Goal: Check status: Check status

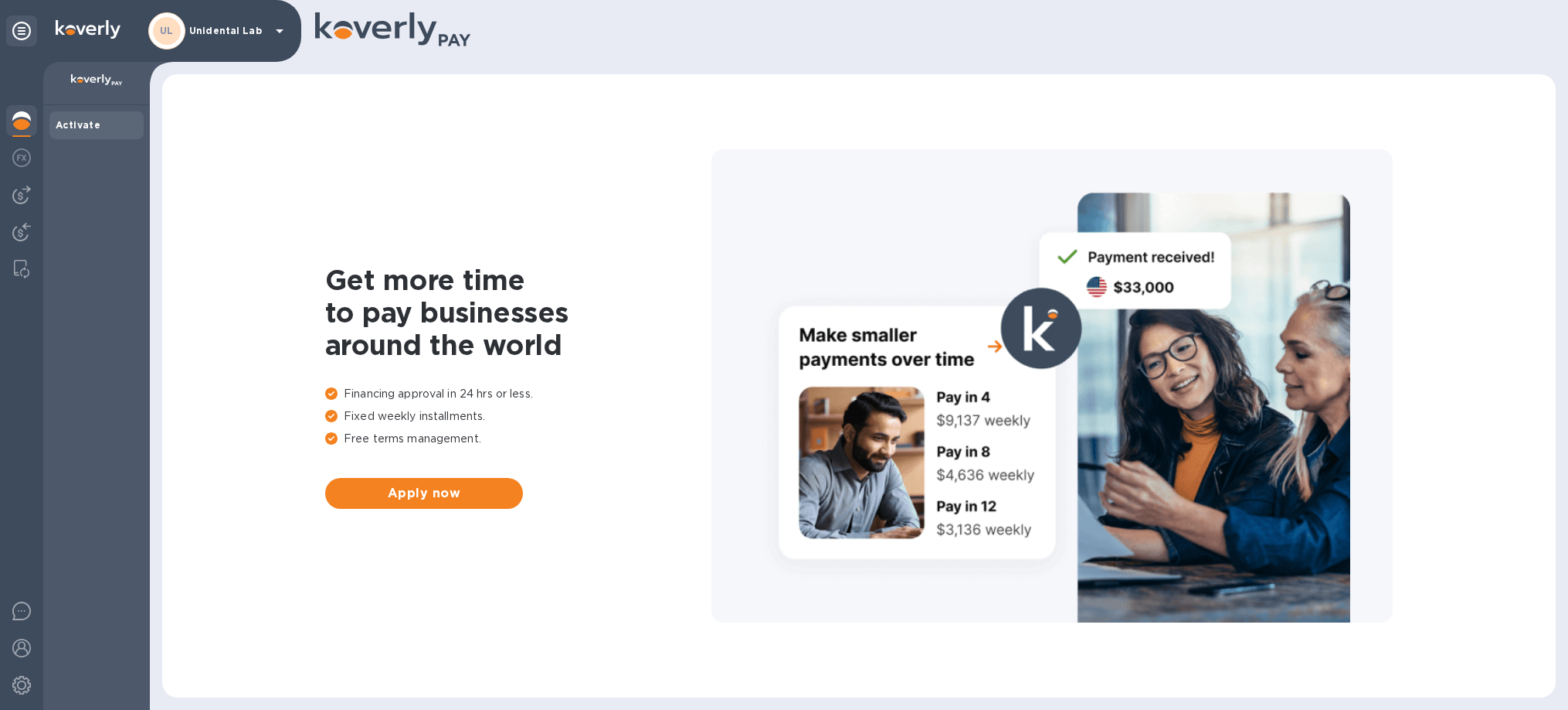
click at [249, 41] on div "UL Unidental Lab" at bounding box center [218, 31] width 141 height 37
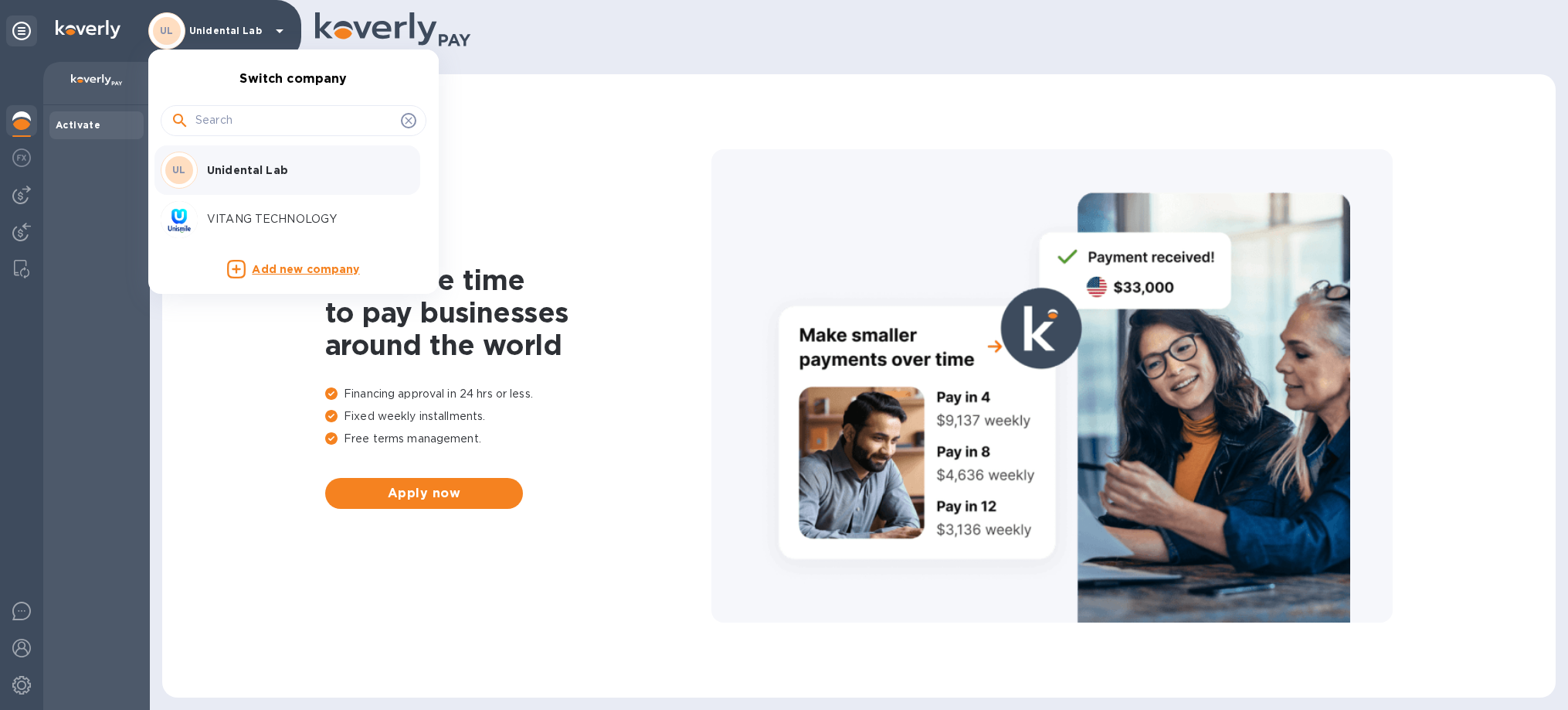
click at [277, 219] on p "VITANG TECHNOLOGY" at bounding box center [304, 219] width 194 height 16
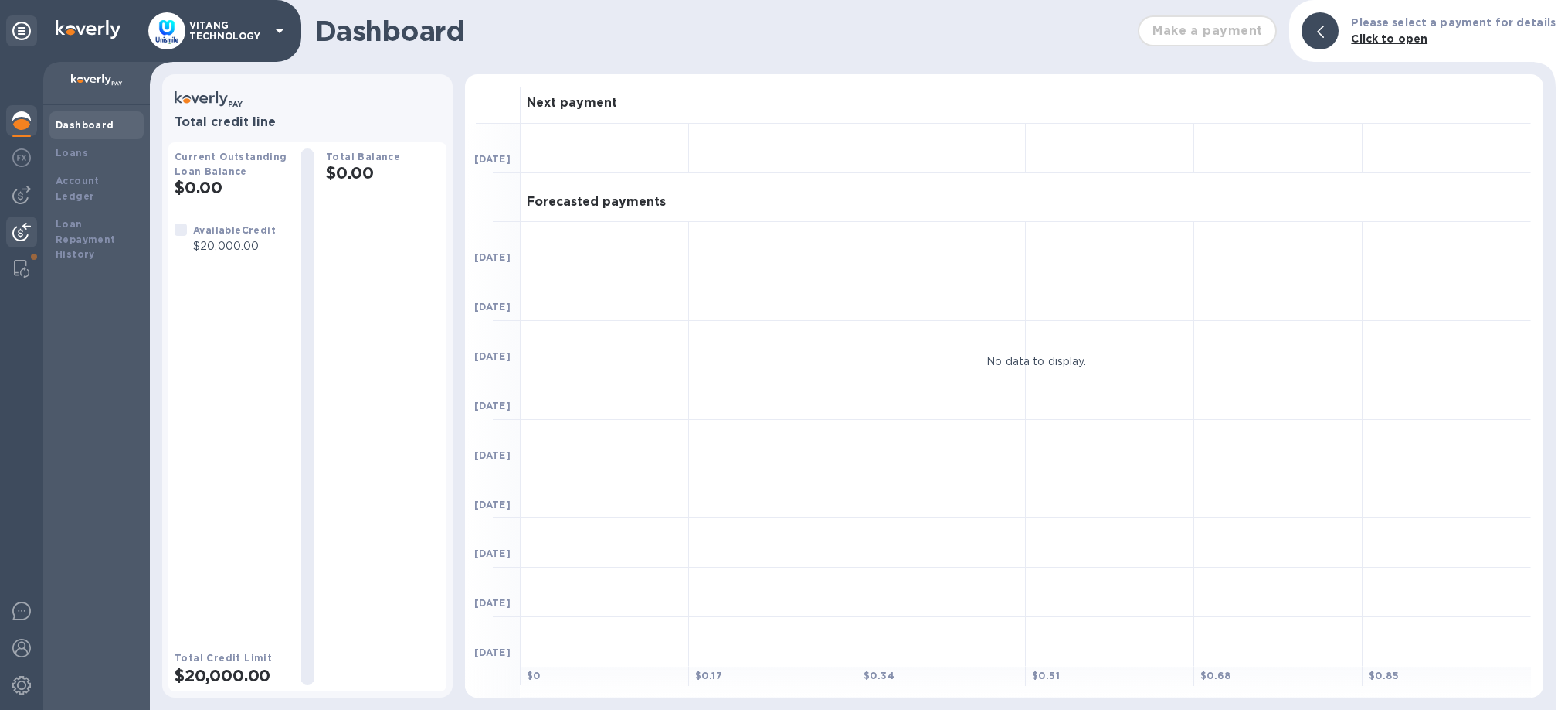
click at [15, 222] on img at bounding box center [21, 231] width 19 height 19
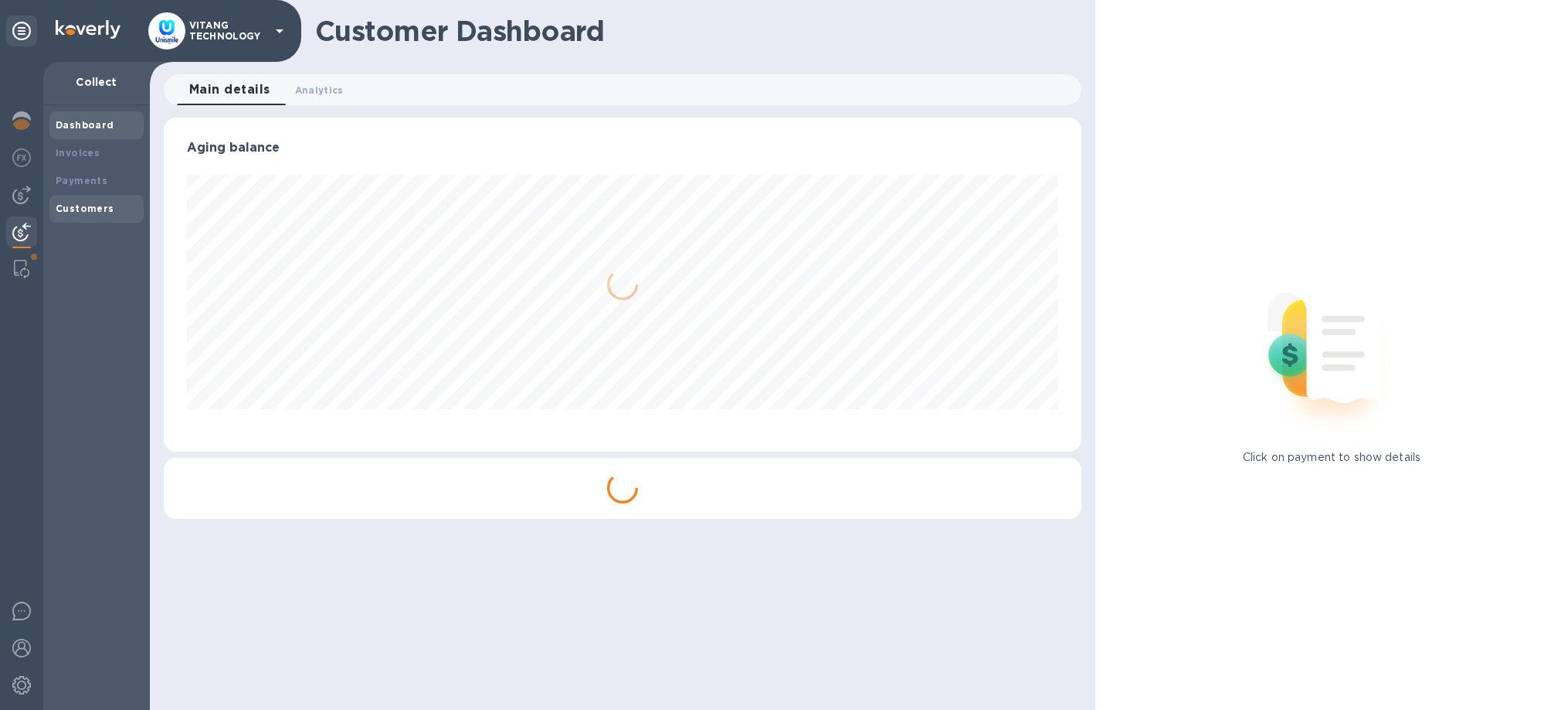
scroll to position [334, 918]
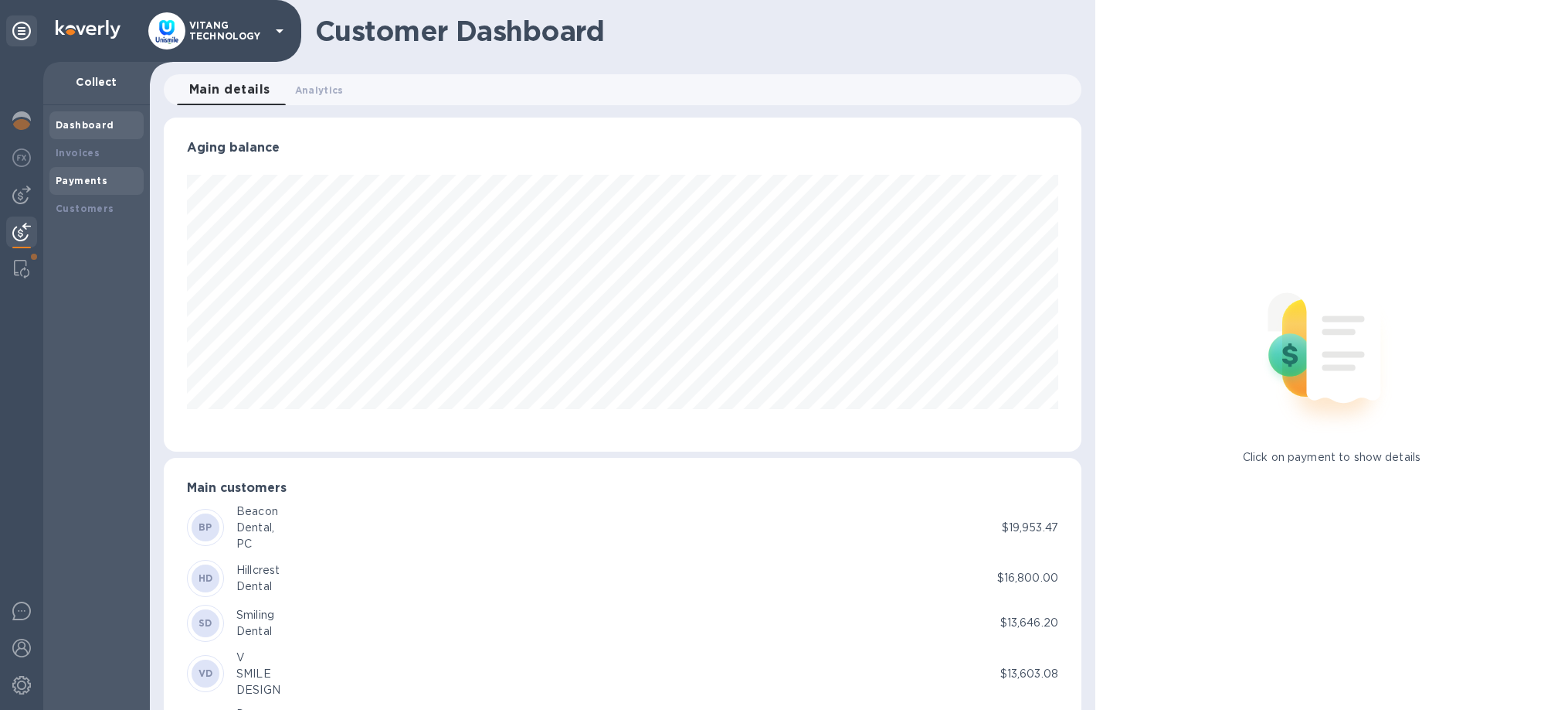
click at [76, 175] on div "Payments" at bounding box center [96, 181] width 82 height 15
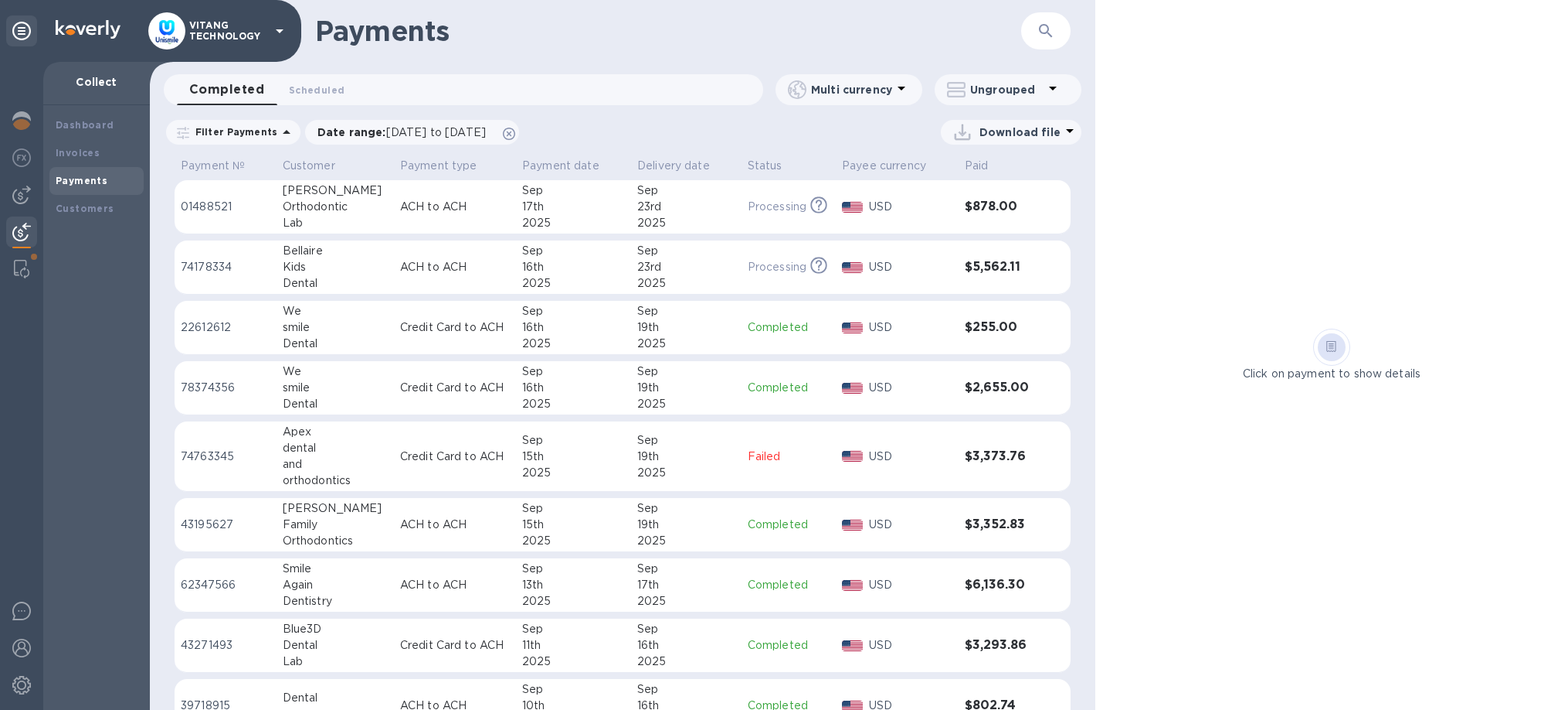
click at [848, 481] on td "USD" at bounding box center [897, 456] width 123 height 70
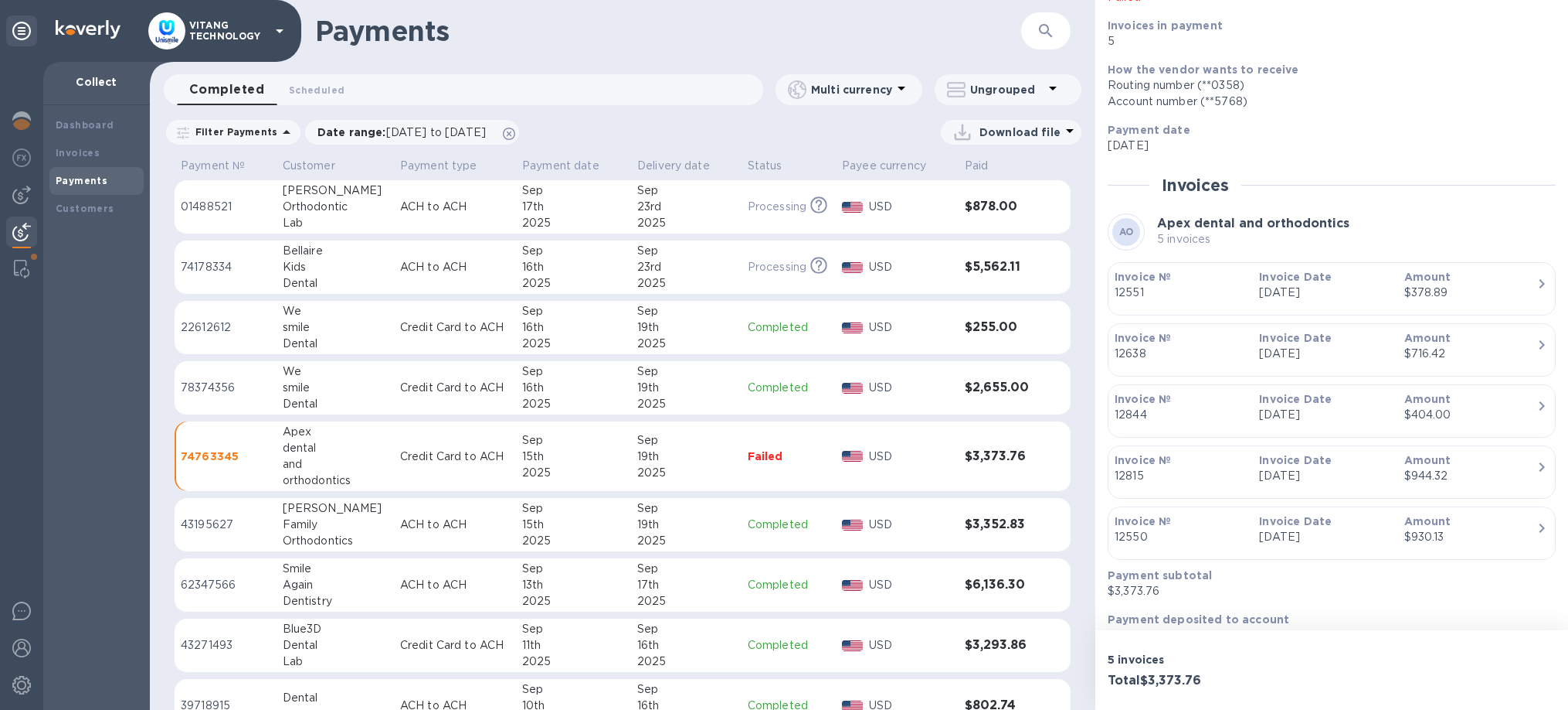
scroll to position [164, 0]
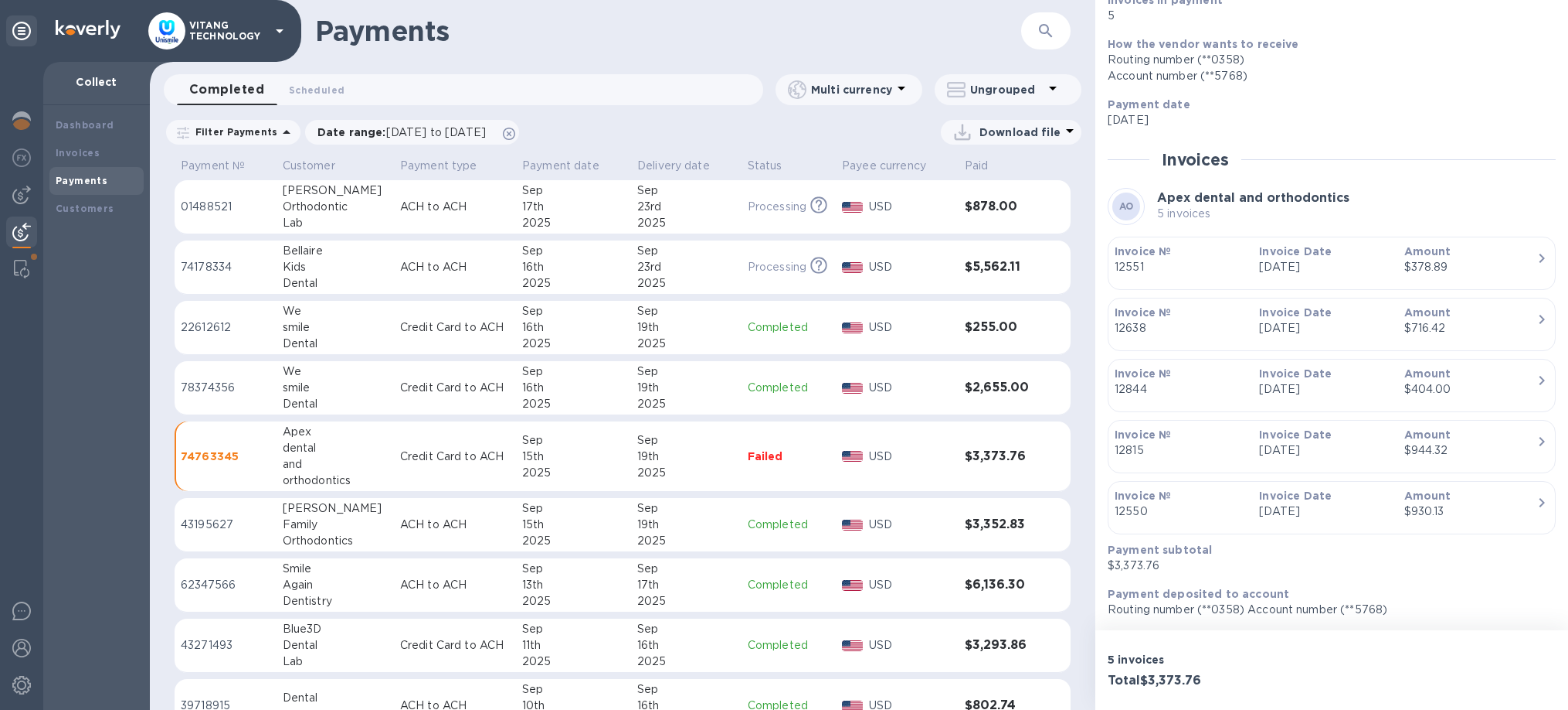
click at [858, 460] on div at bounding box center [852, 456] width 27 height 17
